Goal: Find specific page/section: Find specific page/section

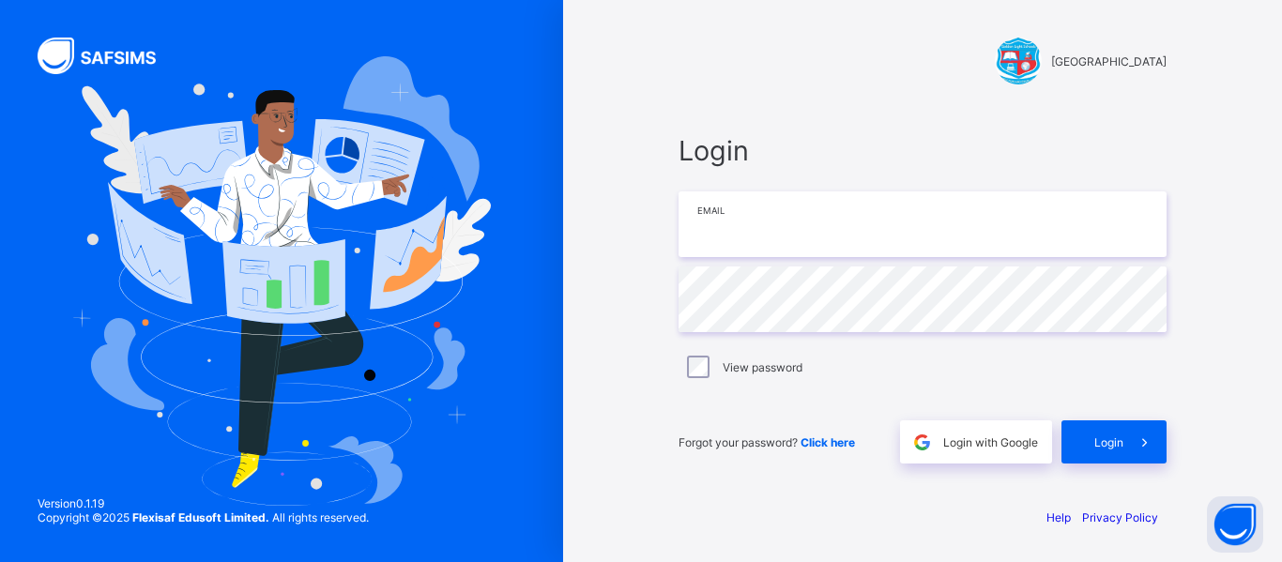
type input "**********"
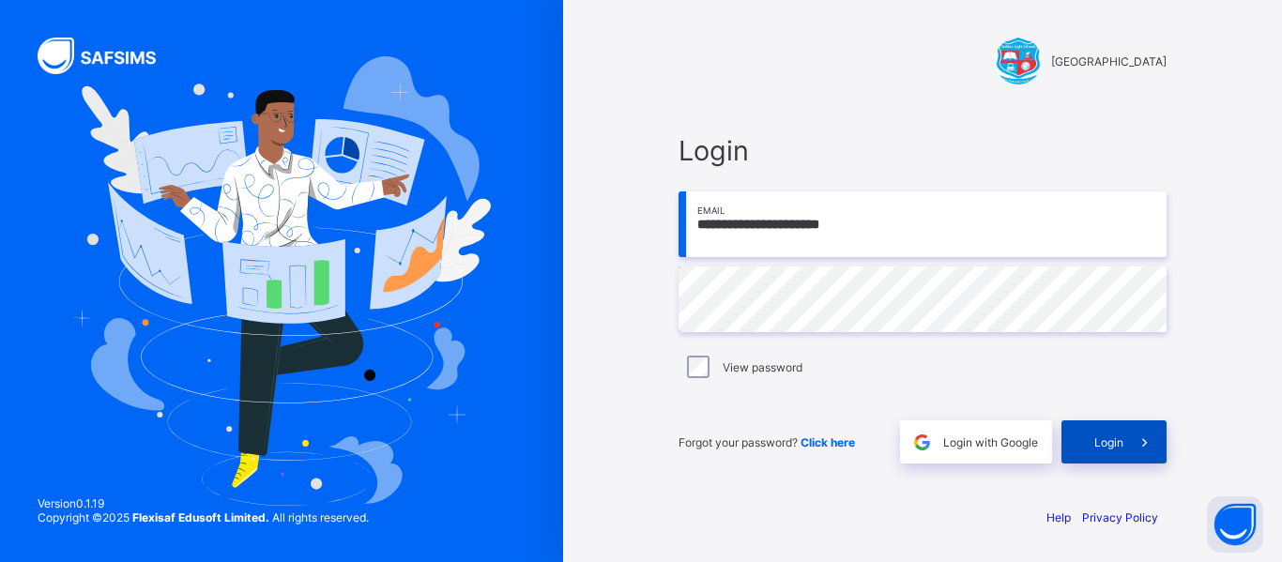
click at [1120, 434] on div "Login" at bounding box center [1113, 441] width 105 height 43
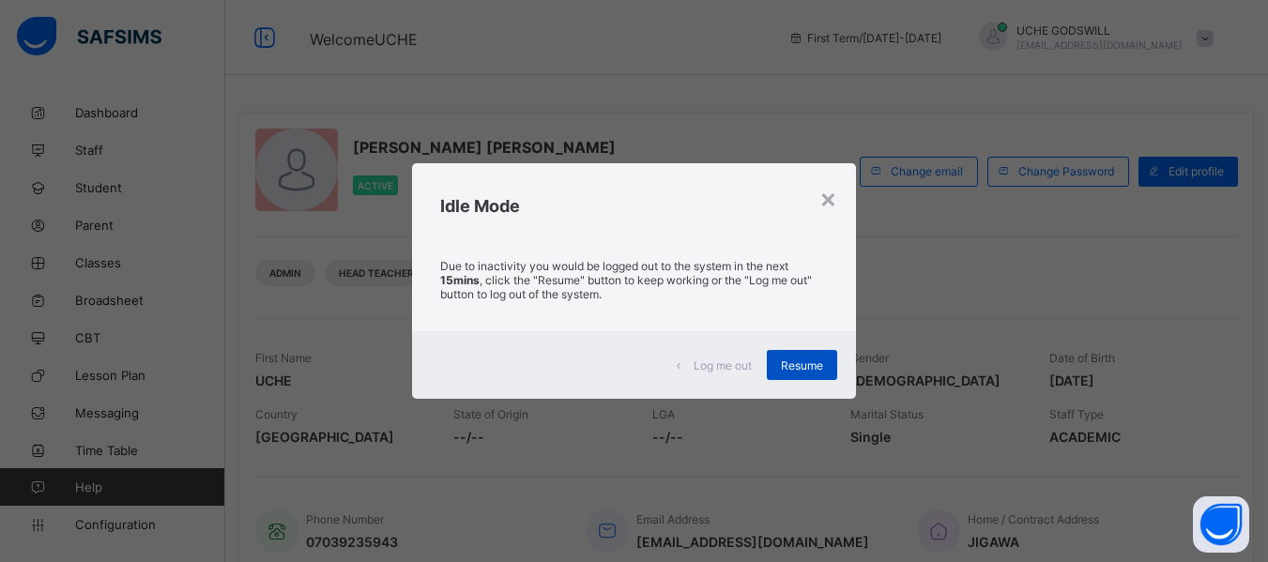
click at [814, 359] on span "Resume" at bounding box center [802, 365] width 42 height 14
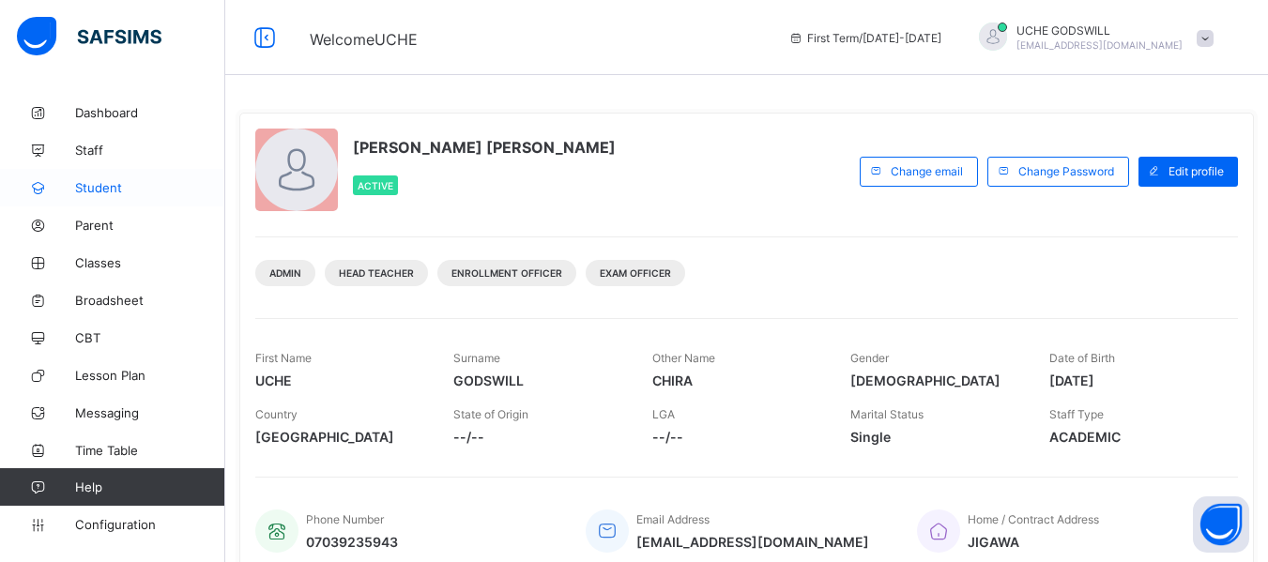
click at [96, 187] on span "Student" at bounding box center [150, 187] width 150 height 15
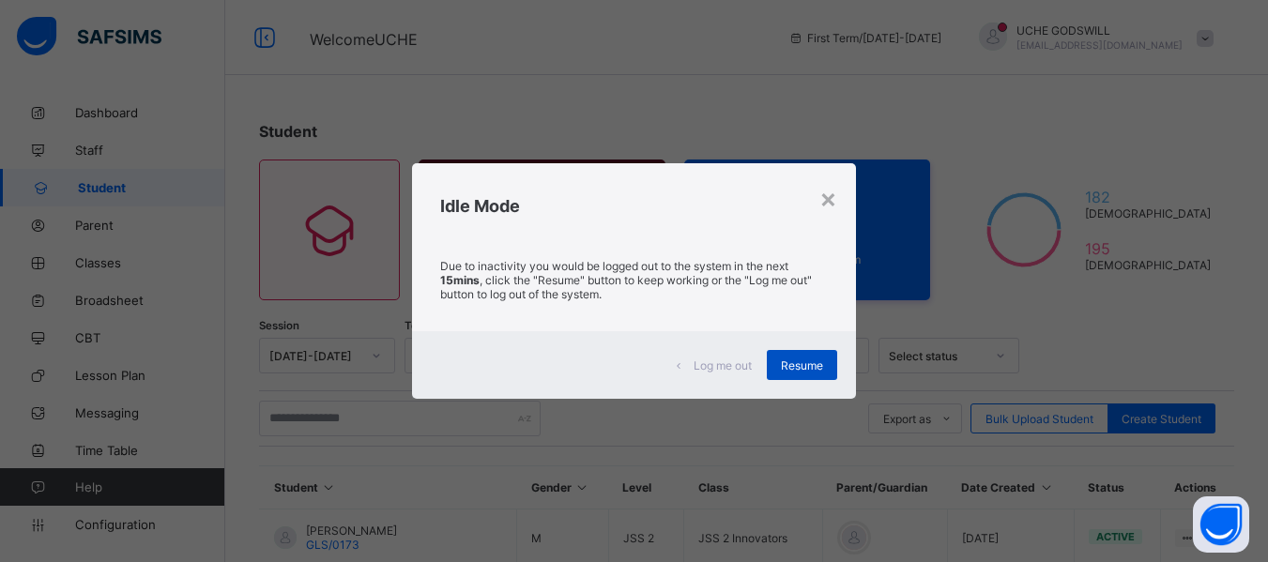
click at [791, 355] on div "Resume" at bounding box center [802, 365] width 70 height 30
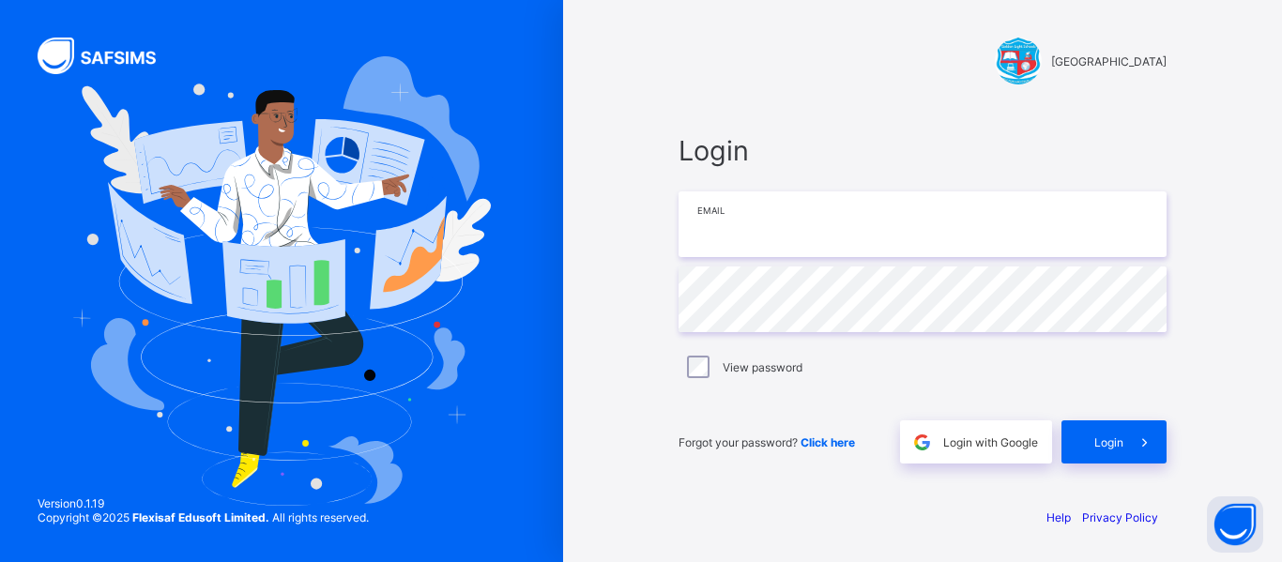
click at [733, 238] on input "email" at bounding box center [922, 224] width 488 height 66
drag, startPoint x: 733, startPoint y: 238, endPoint x: 725, endPoint y: 247, distance: 11.3
click at [733, 240] on input "email" at bounding box center [922, 224] width 488 height 66
type input "**********"
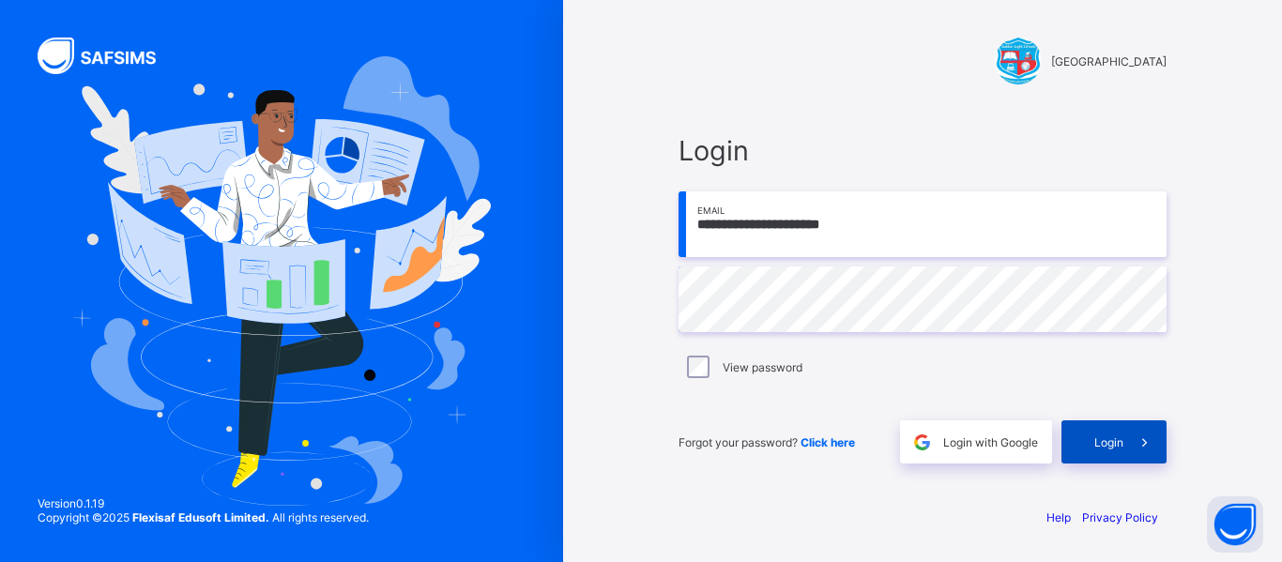
click at [1107, 444] on span "Login" at bounding box center [1108, 442] width 29 height 14
click at [1116, 450] on div "Login" at bounding box center [1113, 441] width 105 height 43
click at [873, 103] on div "**********" at bounding box center [922, 281] width 563 height 562
click at [869, 175] on div at bounding box center [922, 174] width 488 height 15
click at [1120, 440] on span "Login" at bounding box center [1108, 442] width 29 height 14
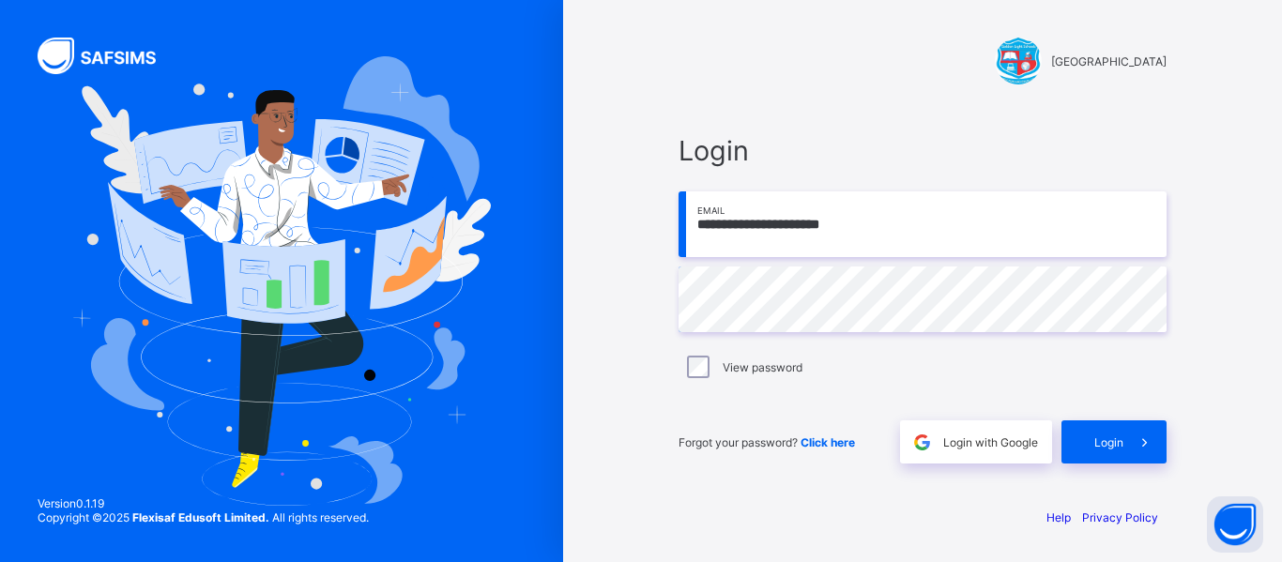
click at [1212, 234] on div "**********" at bounding box center [922, 281] width 719 height 562
click at [1130, 426] on span at bounding box center [1144, 441] width 43 height 43
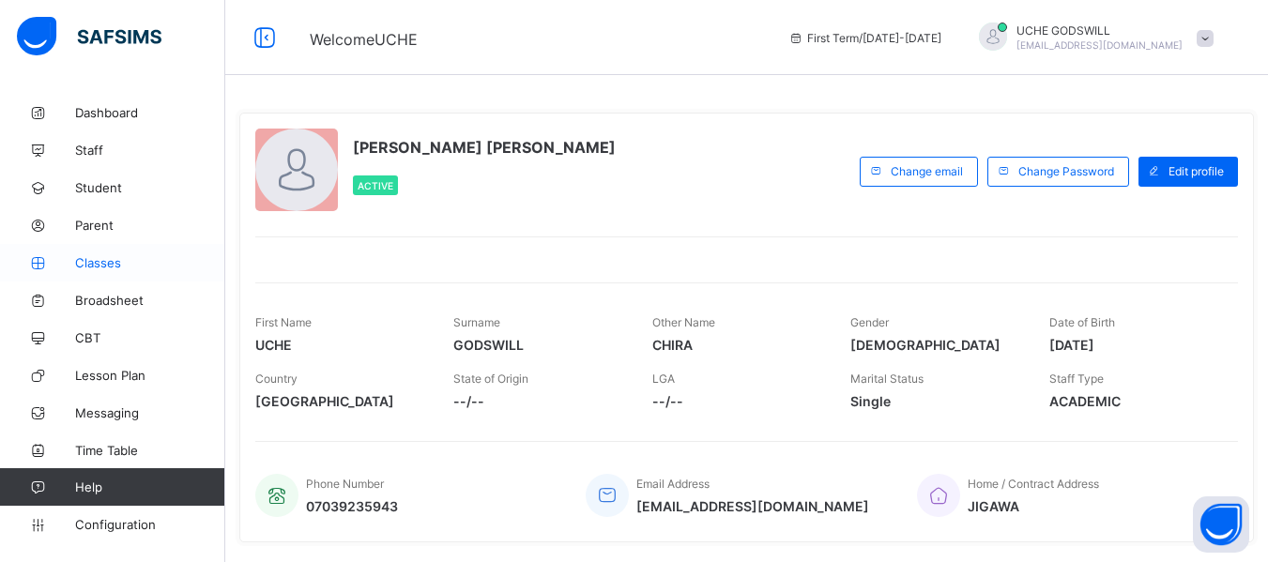
click at [108, 265] on span "Classes" at bounding box center [150, 262] width 150 height 15
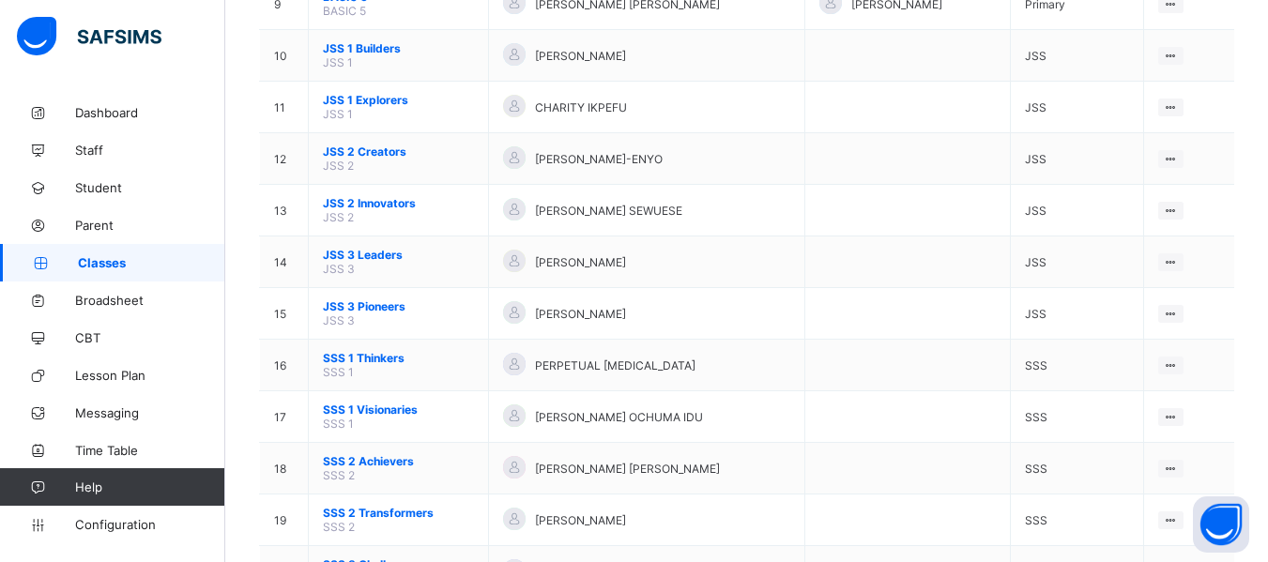
scroll to position [738, 0]
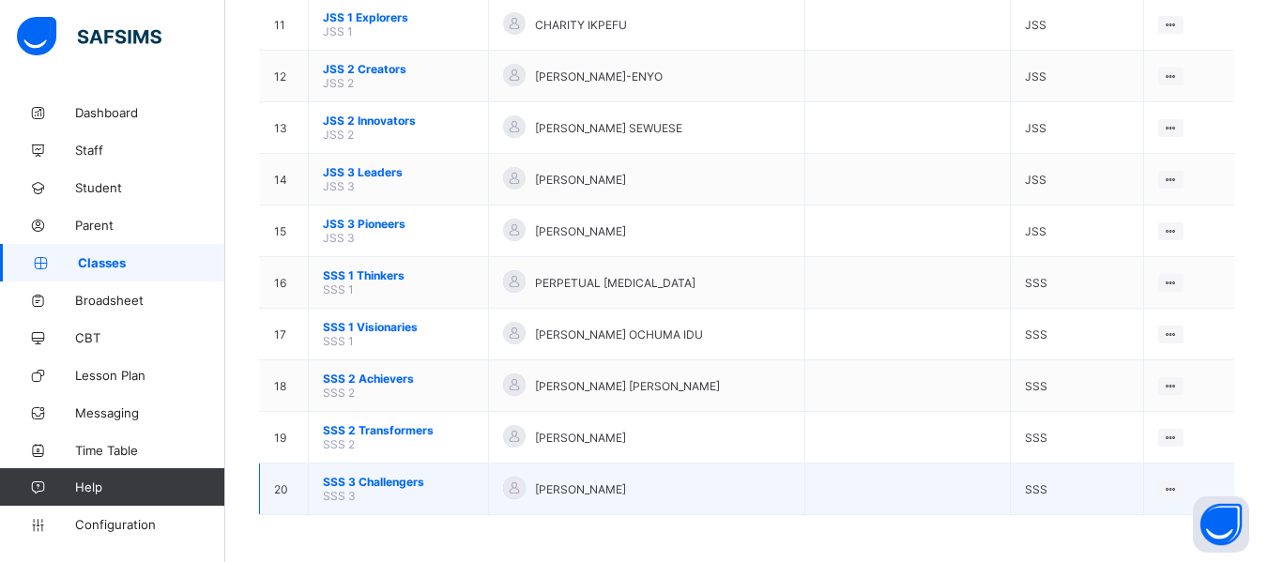
click at [365, 482] on span "SSS 3 Challengers" at bounding box center [398, 482] width 151 height 14
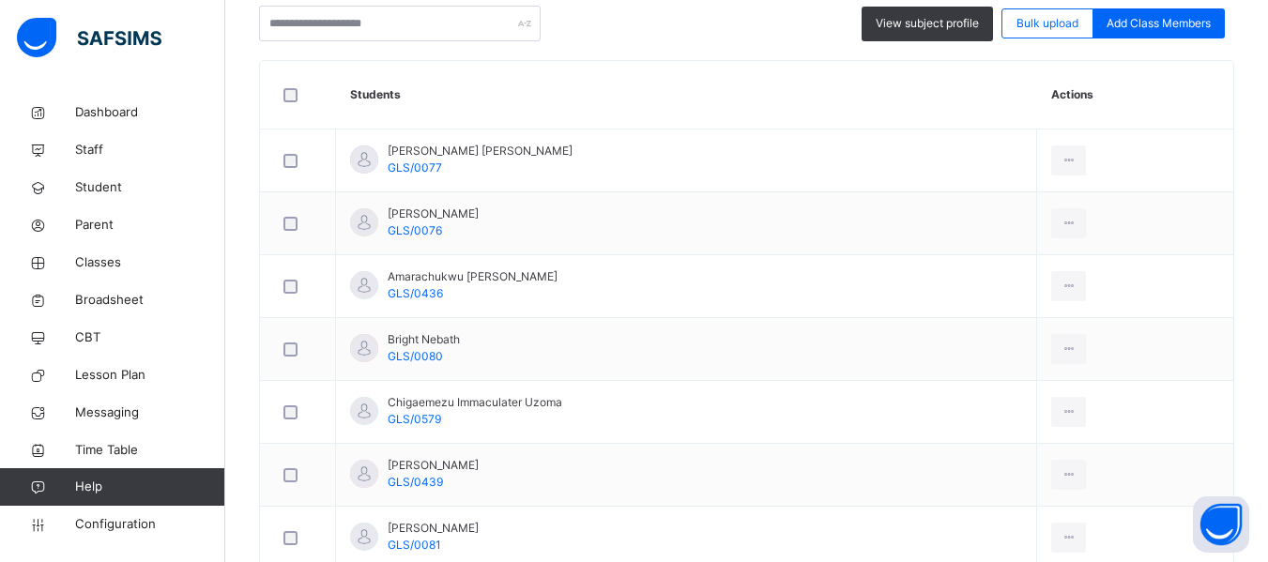
scroll to position [481, 0]
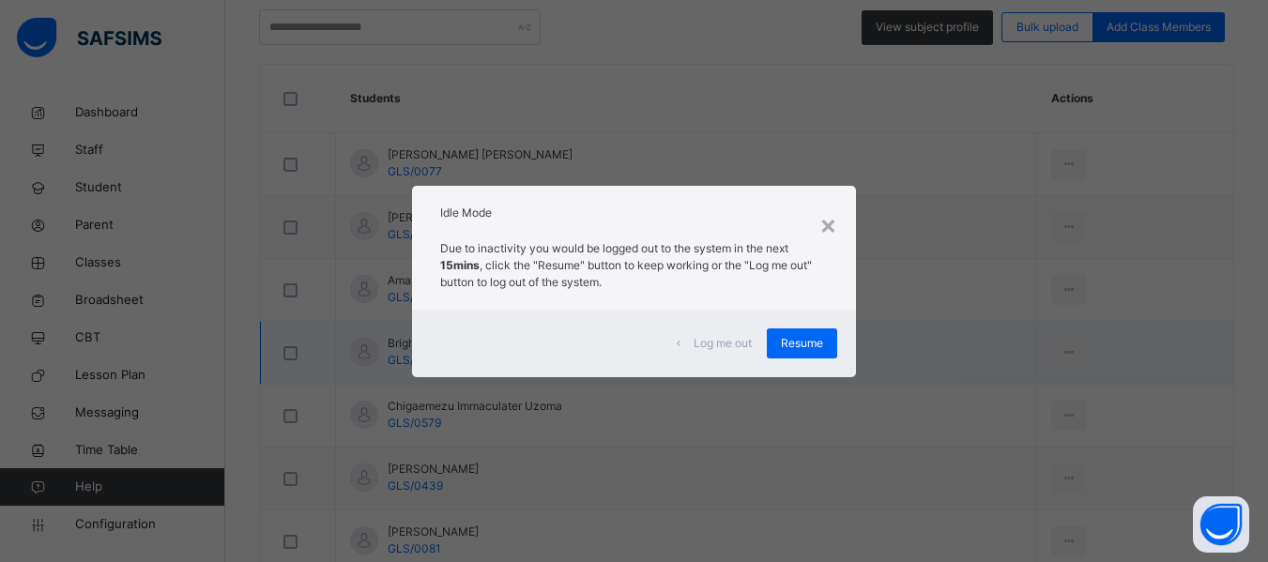
drag, startPoint x: 721, startPoint y: 495, endPoint x: 810, endPoint y: 343, distance: 175.4
click at [809, 344] on span "Resume" at bounding box center [802, 343] width 42 height 17
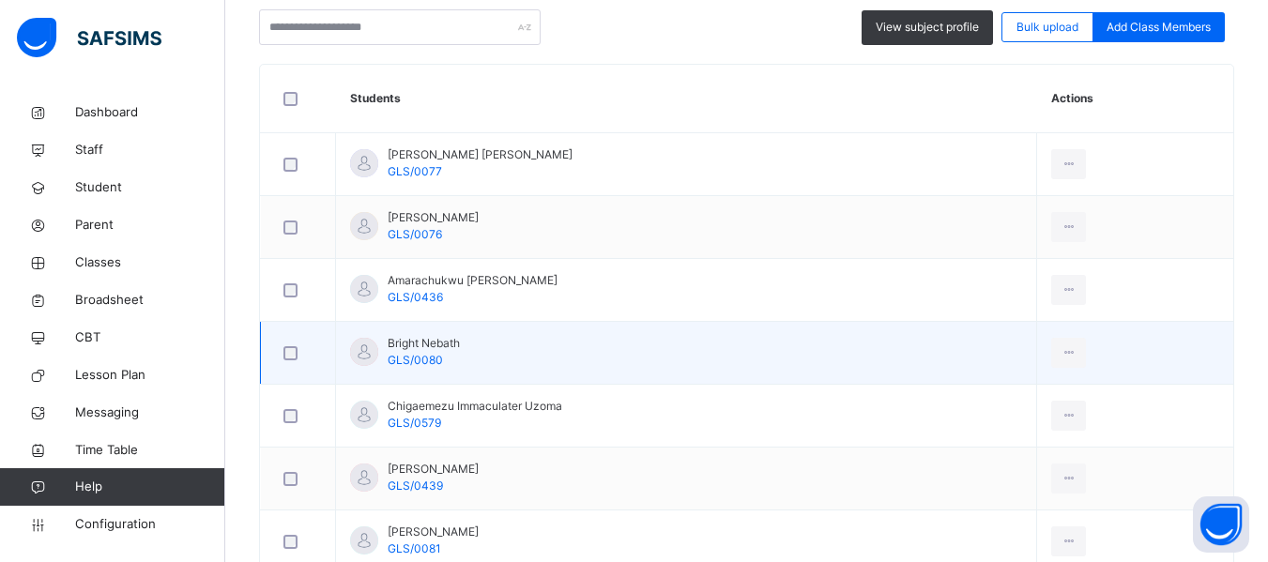
click at [798, 354] on td "Bright Nebath GLS/0080" at bounding box center [686, 353] width 701 height 63
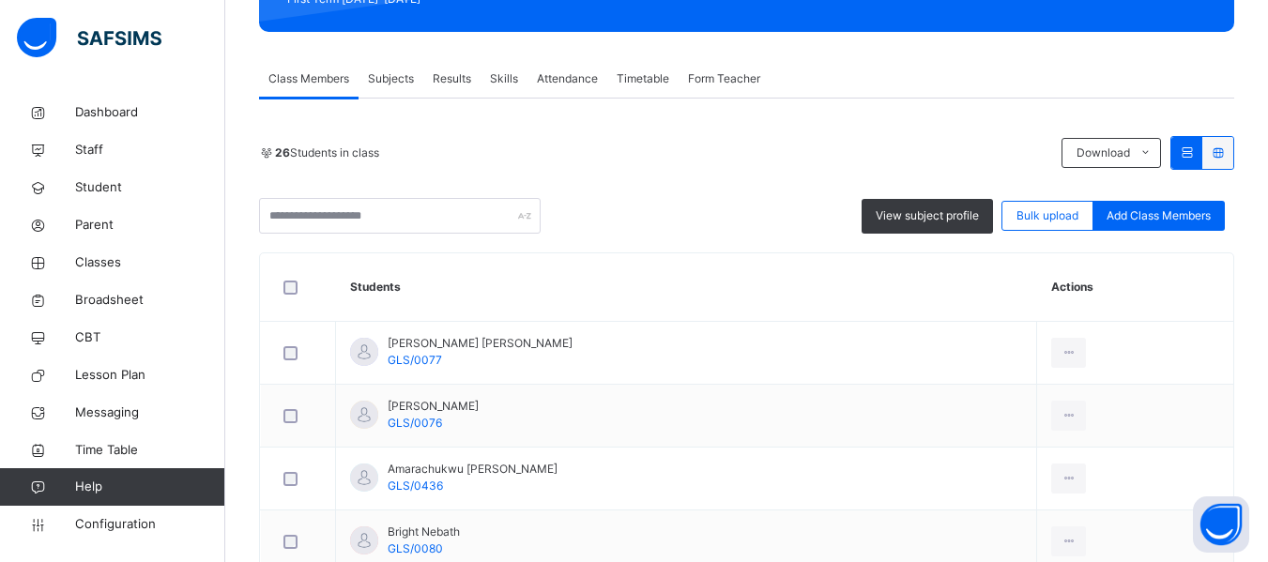
scroll to position [0, 0]
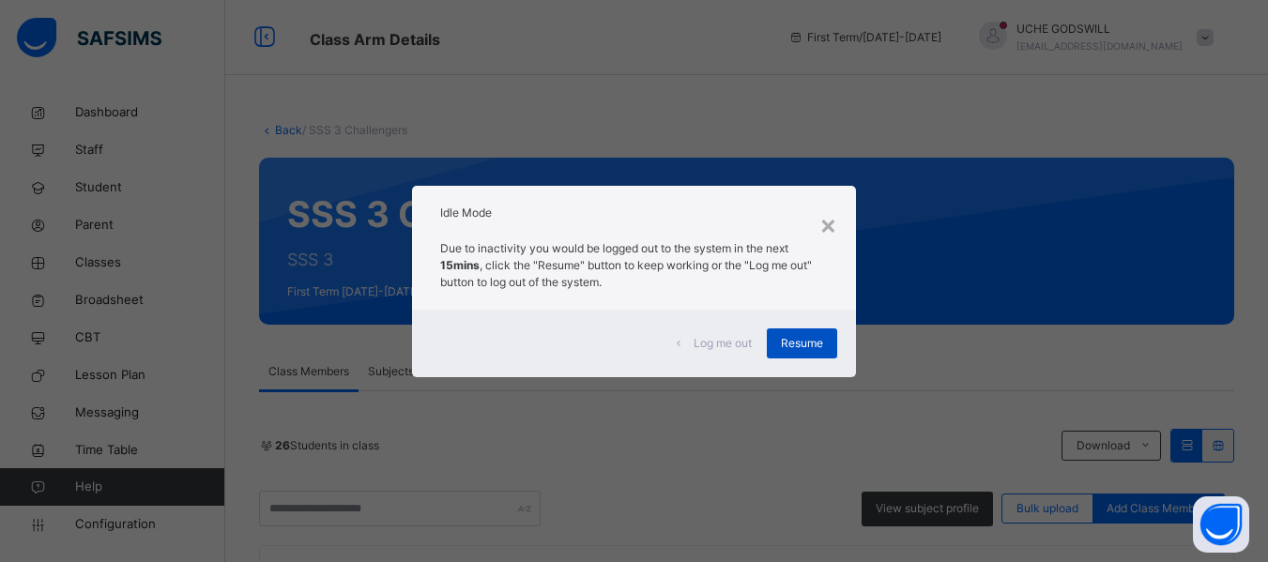
click at [789, 349] on span "Resume" at bounding box center [802, 343] width 42 height 17
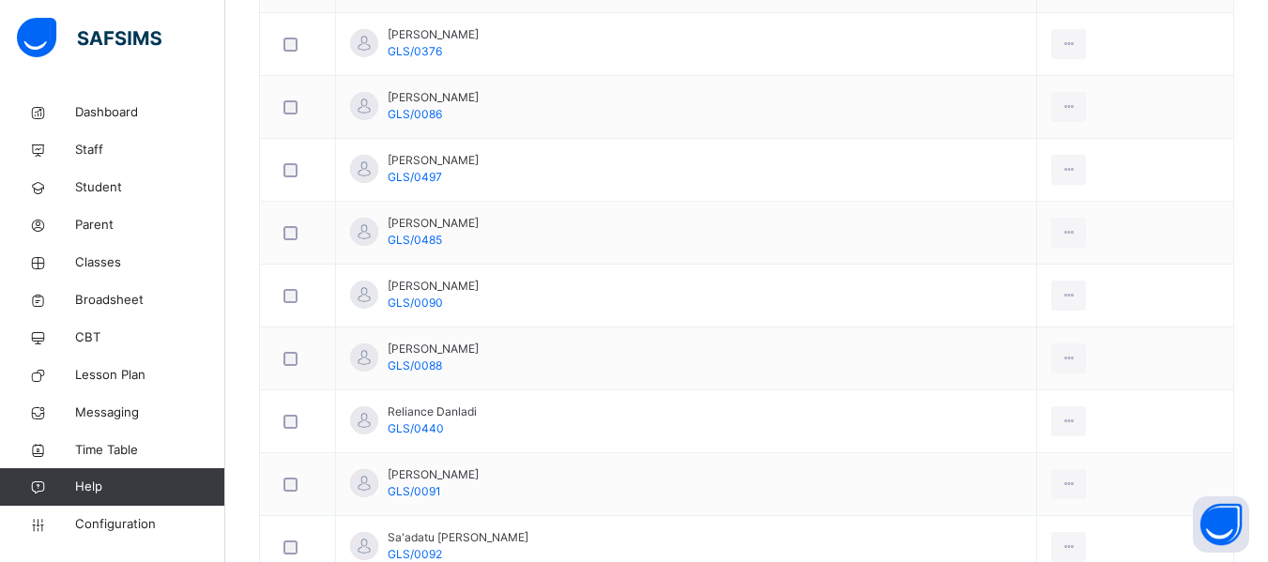
scroll to position [1239, 0]
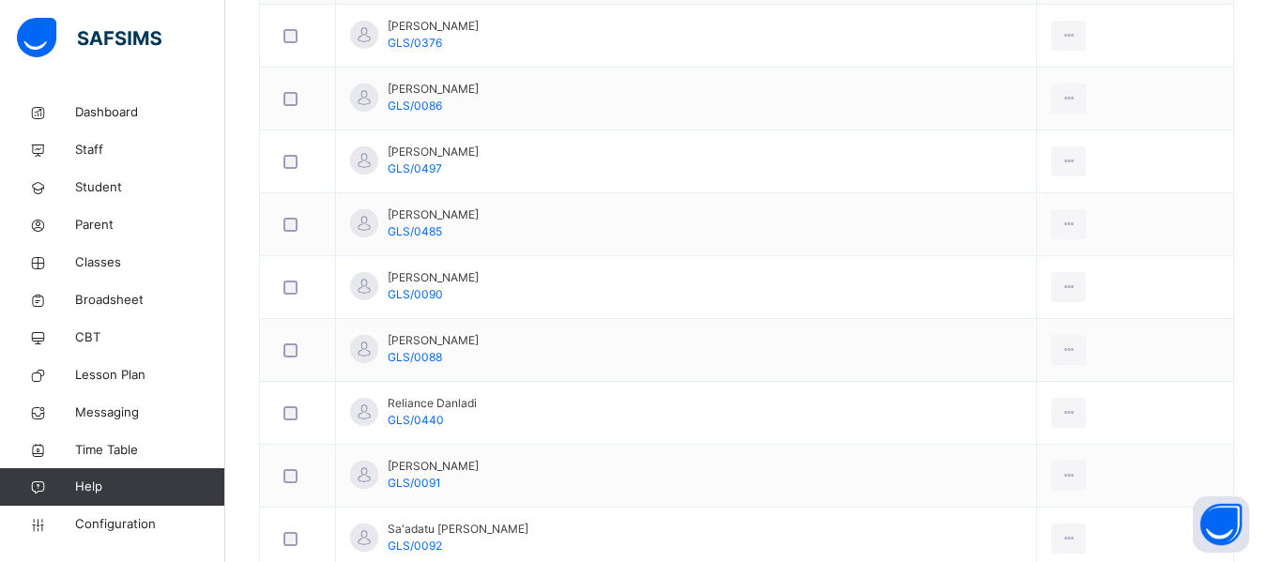
drag, startPoint x: 1257, startPoint y: 379, endPoint x: 1265, endPoint y: 354, distance: 26.4
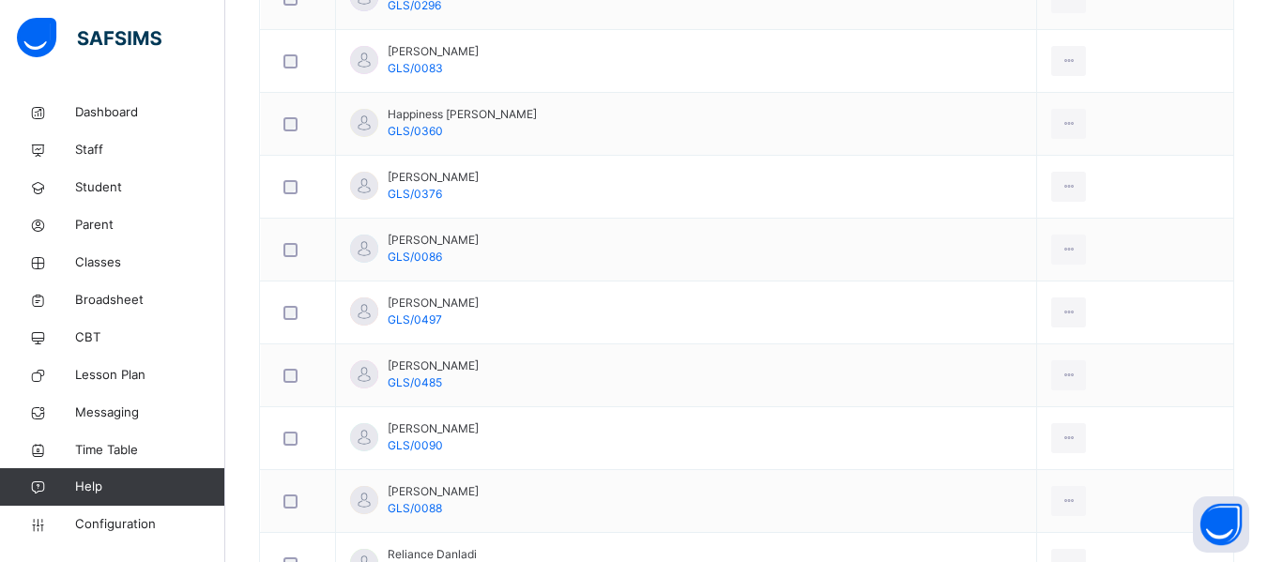
scroll to position [1079, 0]
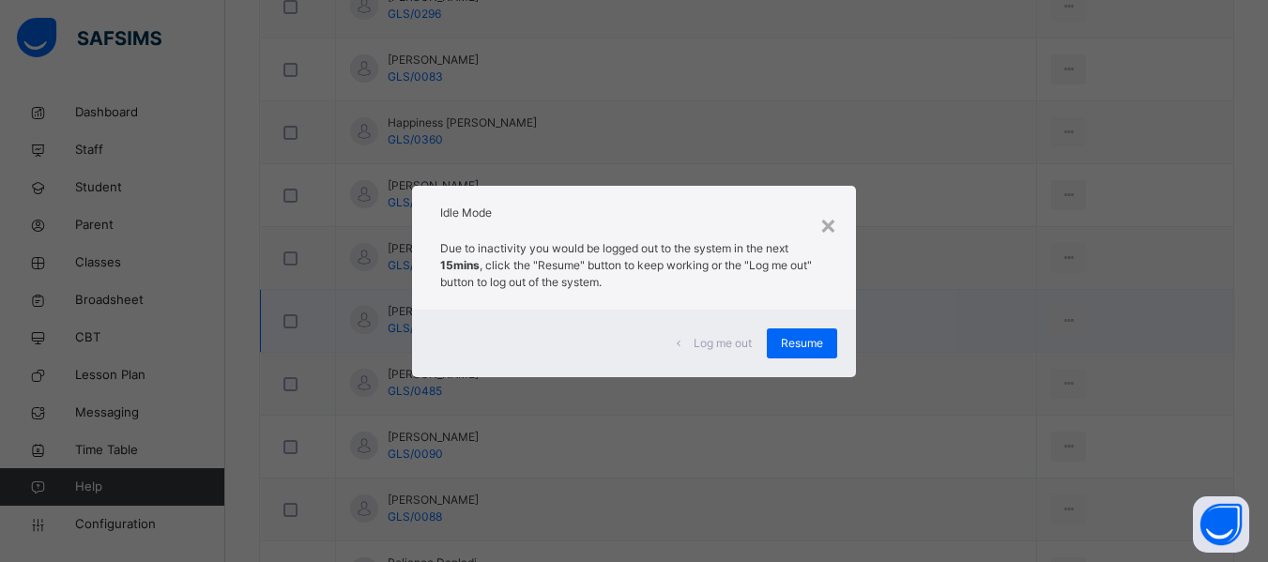
click at [784, 351] on span "Resume" at bounding box center [802, 343] width 42 height 17
